Goal: Task Accomplishment & Management: Manage account settings

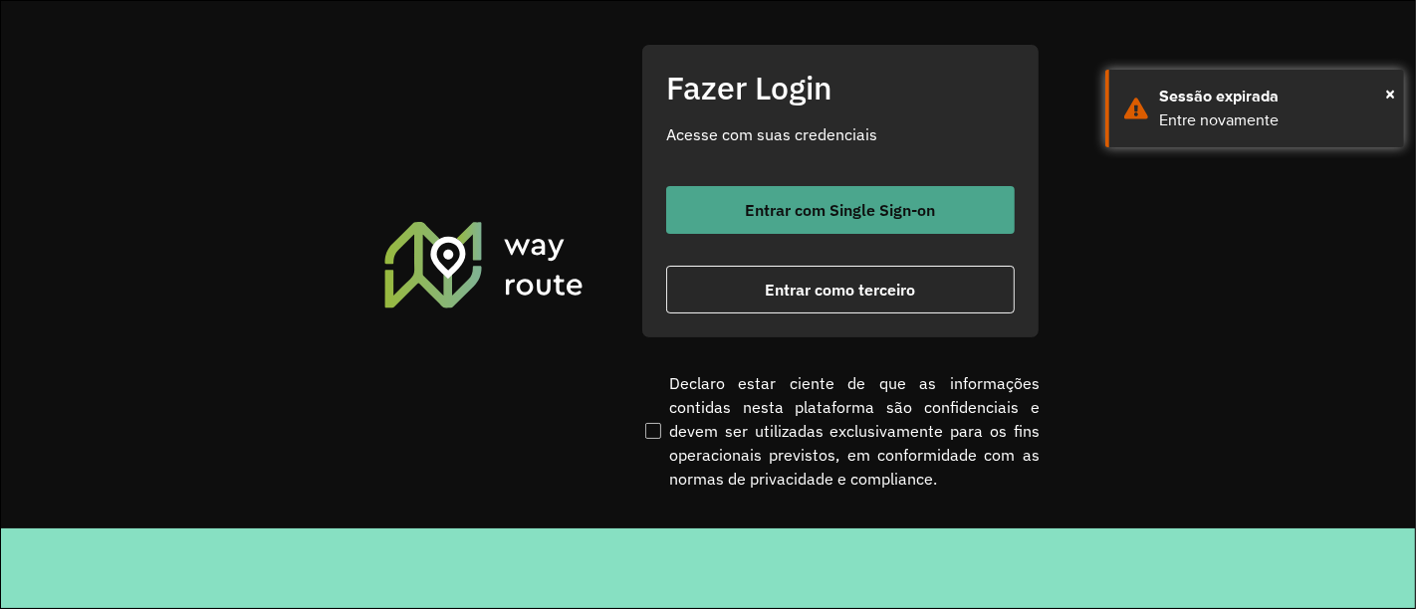
click at [781, 225] on button "Entrar com Single Sign-on" at bounding box center [840, 210] width 348 height 48
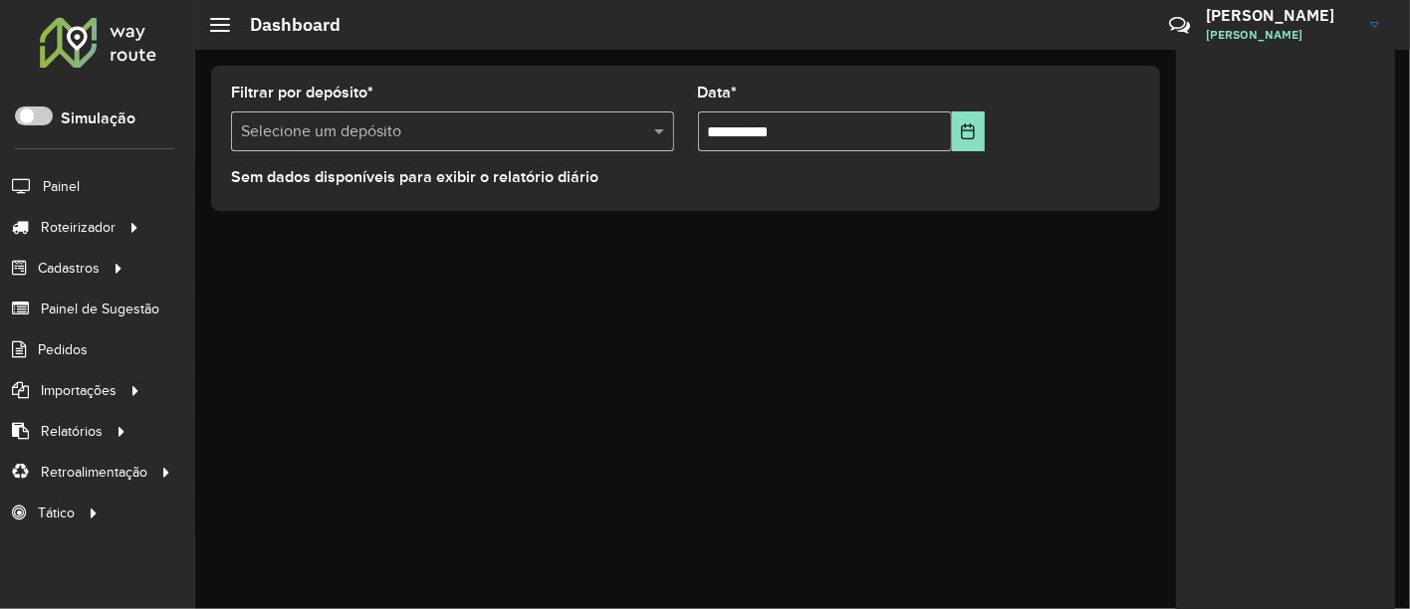
click at [1372, 17] on link "[PERSON_NAME]" at bounding box center [1300, 25] width 188 height 52
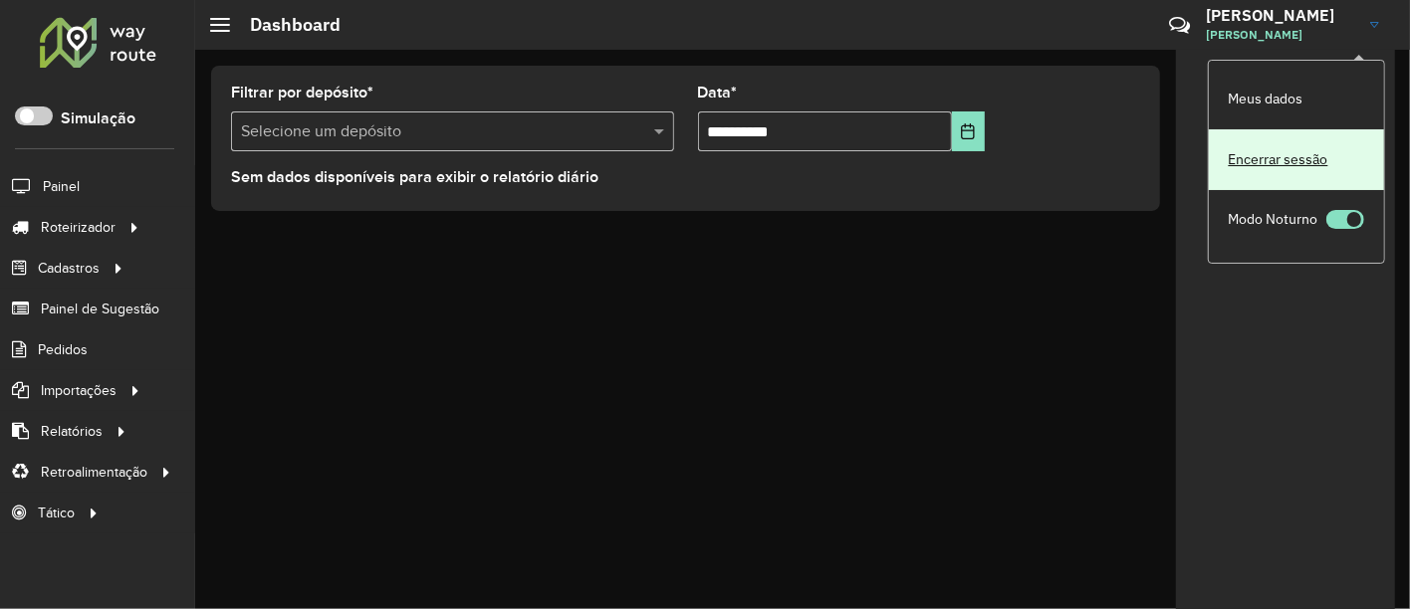
click at [1262, 170] on link "Encerrar sessão" at bounding box center [1296, 159] width 175 height 61
